Goal: Find specific page/section: Find specific page/section

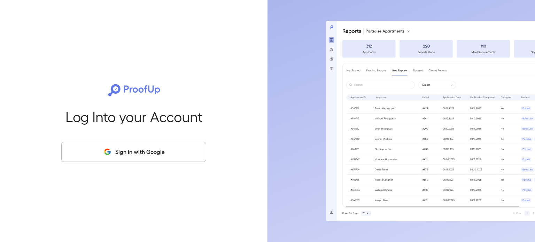
click at [132, 150] on button "Sign in with Google" at bounding box center [133, 152] width 145 height 20
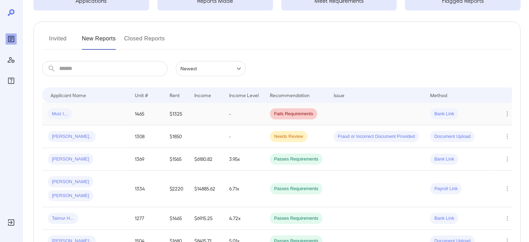
scroll to position [70, 0]
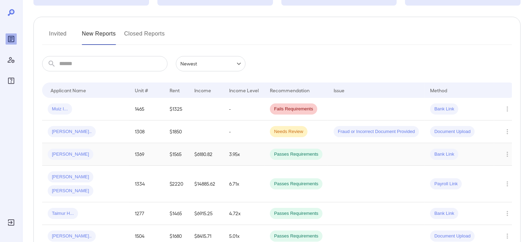
click at [93, 160] on td "[PERSON_NAME]" at bounding box center [85, 154] width 87 height 23
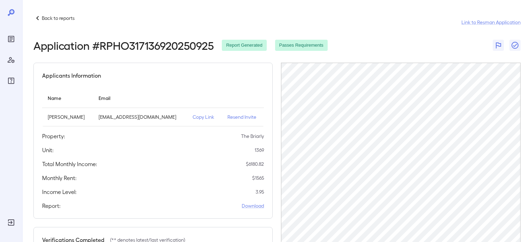
scroll to position [107, 0]
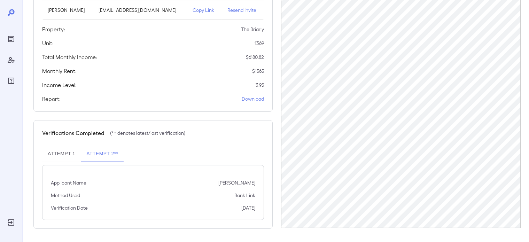
click at [10, 13] on icon at bounding box center [11, 12] width 7 height 7
